Goal: Find specific page/section: Find specific page/section

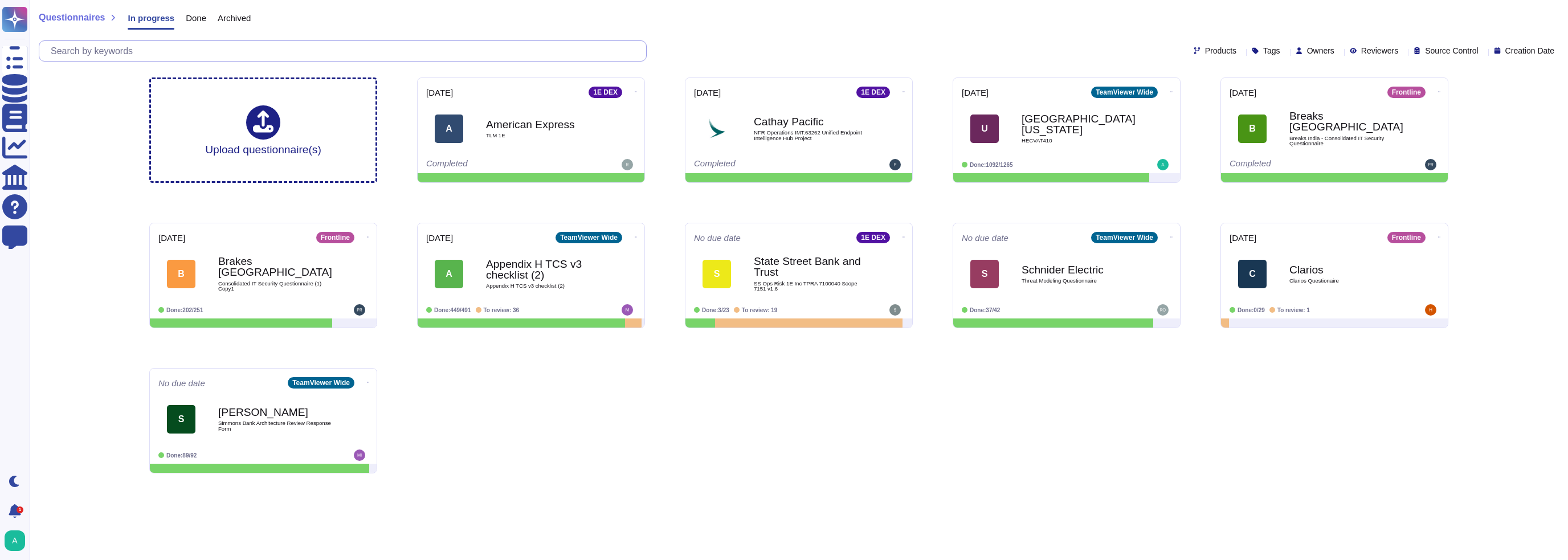
click at [124, 43] on input "text" at bounding box center [346, 51] width 601 height 20
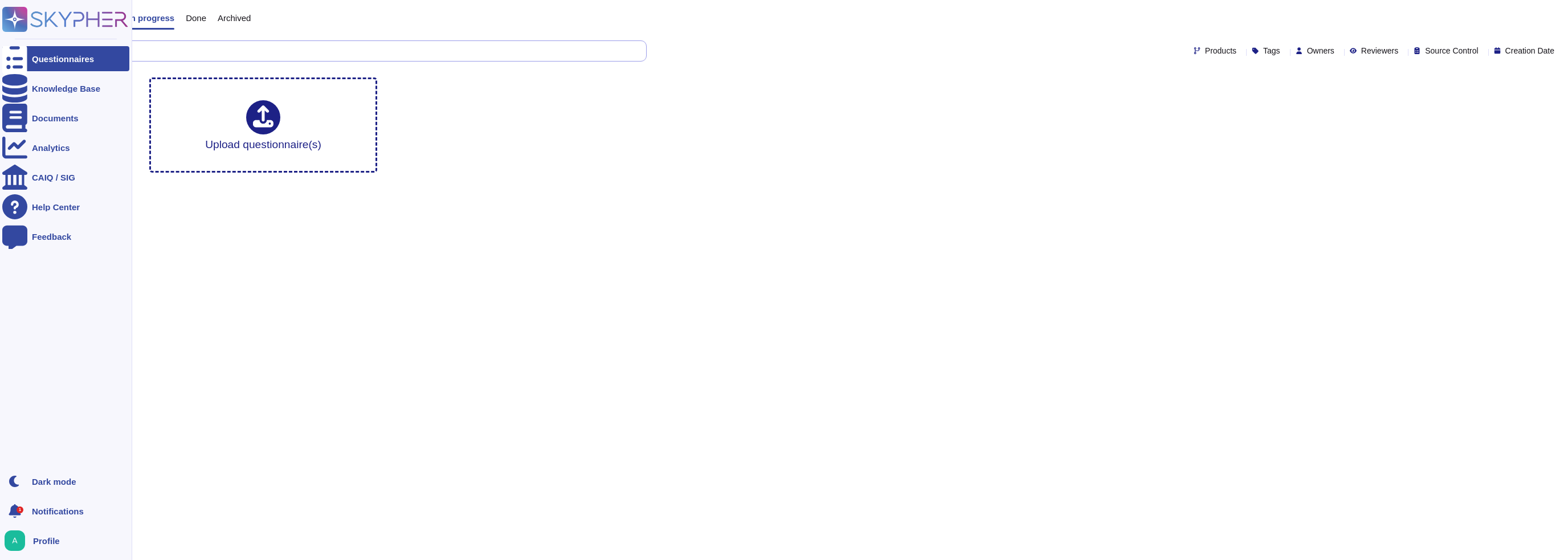
drag, startPoint x: 94, startPoint y: 52, endPoint x: 27, endPoint y: 53, distance: 67.0
click at [27, 53] on div "Questionnaires Knowledge Base Documents Analytics CAIQ / SIG Help Center Feedba…" at bounding box center [784, 91] width 1568 height 182
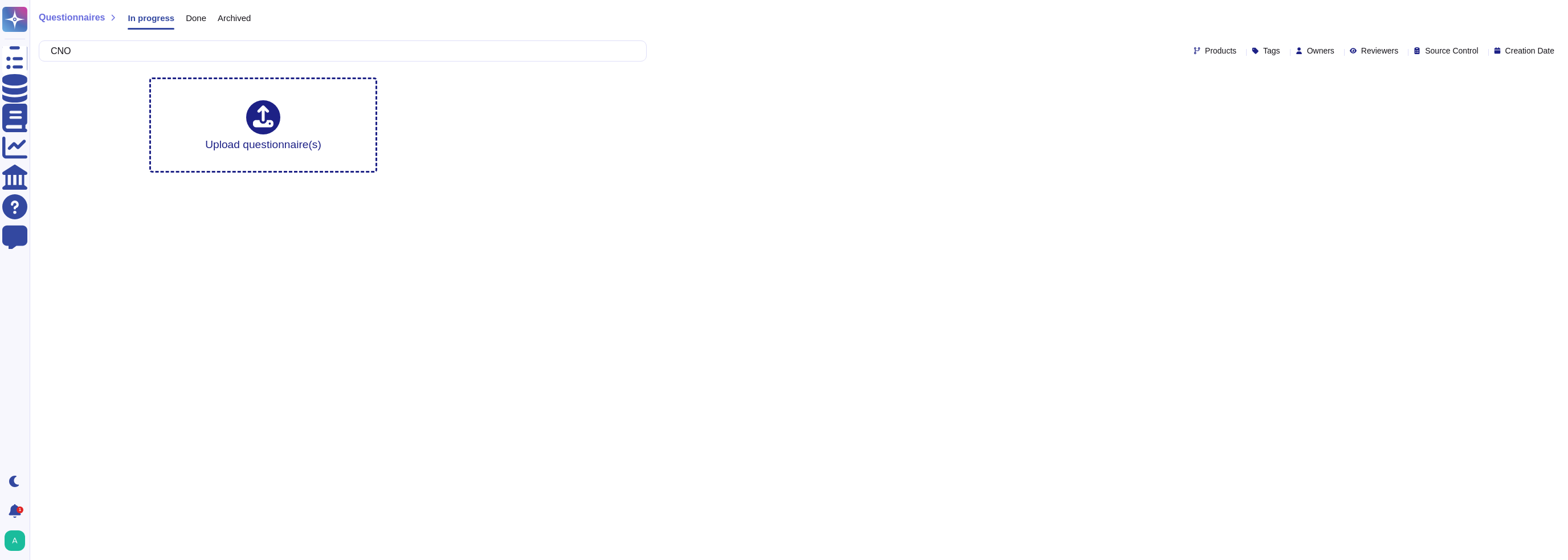
click at [392, 182] on html "Questionnaires Knowledge Base Documents Analytics CAIQ / SIG Help Center Feedba…" at bounding box center [784, 91] width 1568 height 182
drag, startPoint x: 248, startPoint y: 421, endPoint x: 317, endPoint y: 405, distance: 70.8
click at [249, 182] on html "Questionnaires Knowledge Base Documents Analytics CAIQ / SIG Help Center Feedba…" at bounding box center [784, 91] width 1568 height 182
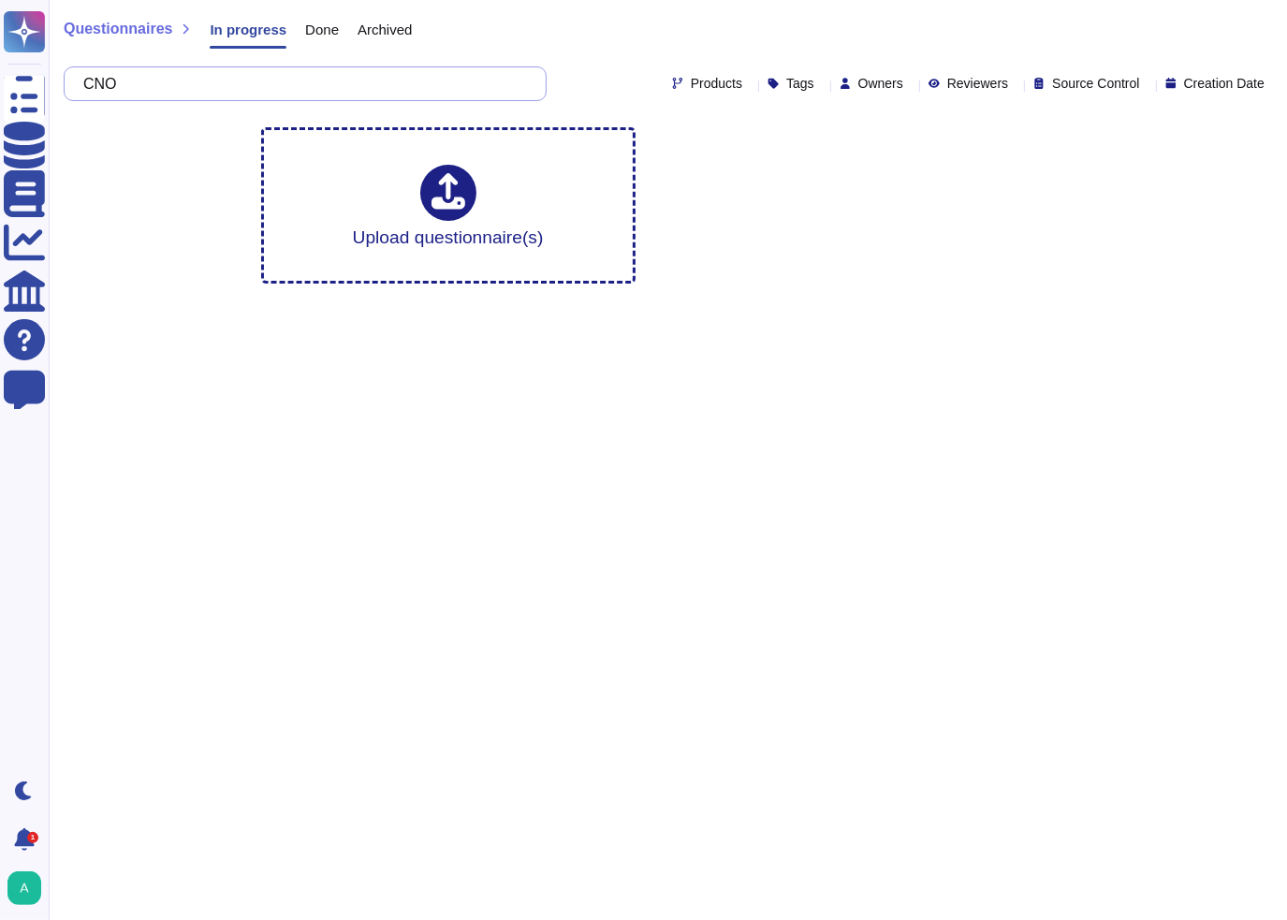
drag, startPoint x: 266, startPoint y: 93, endPoint x: -73, endPoint y: 86, distance: 338.9
click at [0, 86] on html "Questionnaires Knowledge Base Documents Analytics CAIQ / SIG Help Center Feedba…" at bounding box center [643, 149] width 1287 height 299
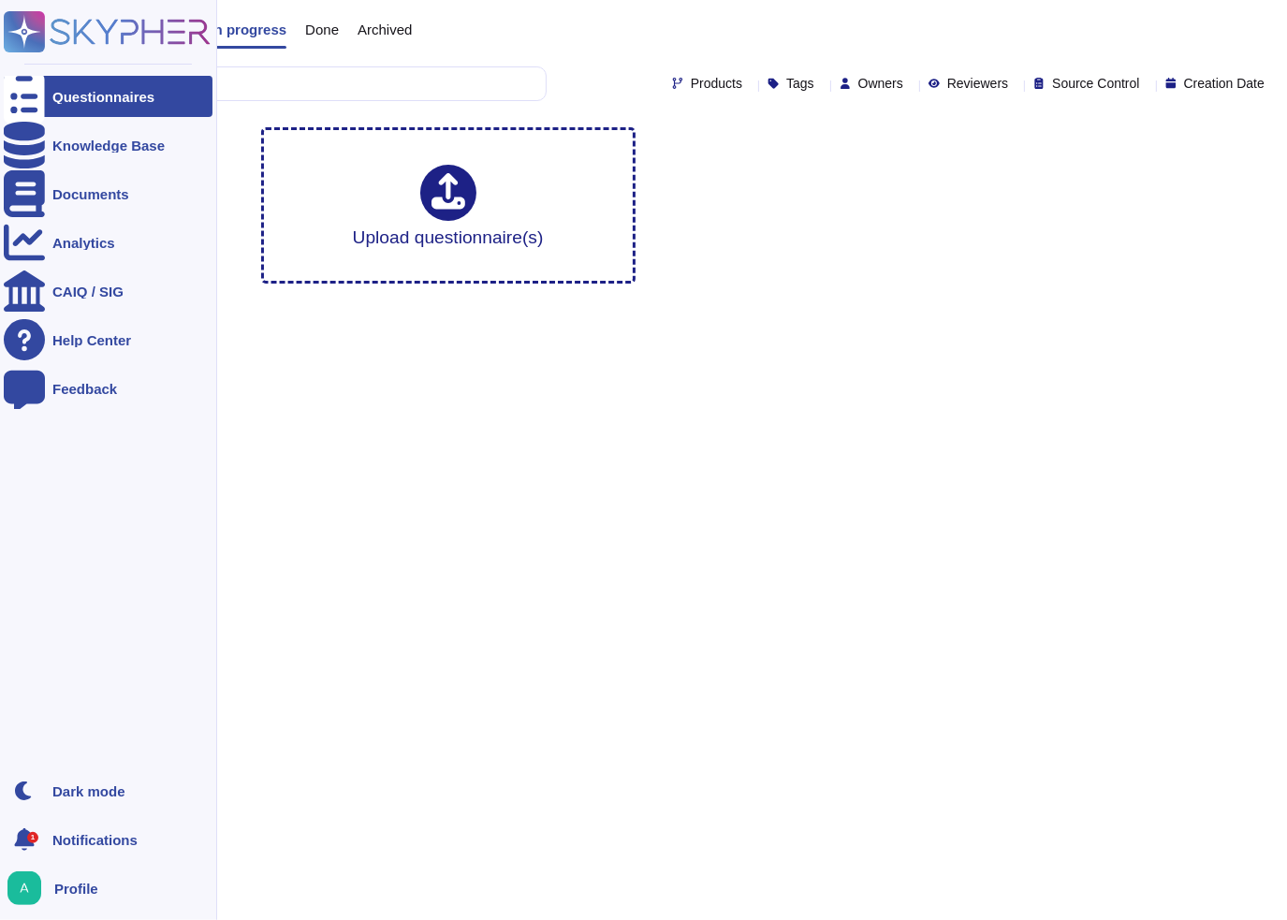
type input "SnapOne"
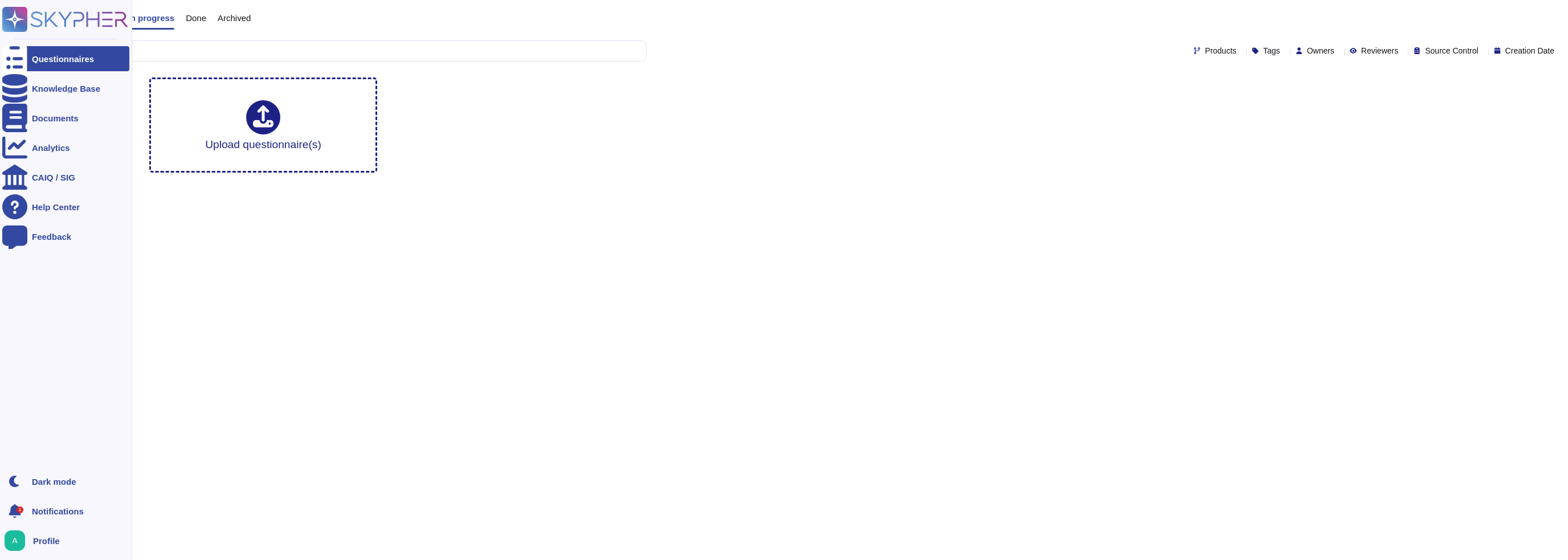
click at [37, 63] on div "Questionnaires" at bounding box center [66, 58] width 127 height 25
